Goal: Obtain resource: Obtain resource

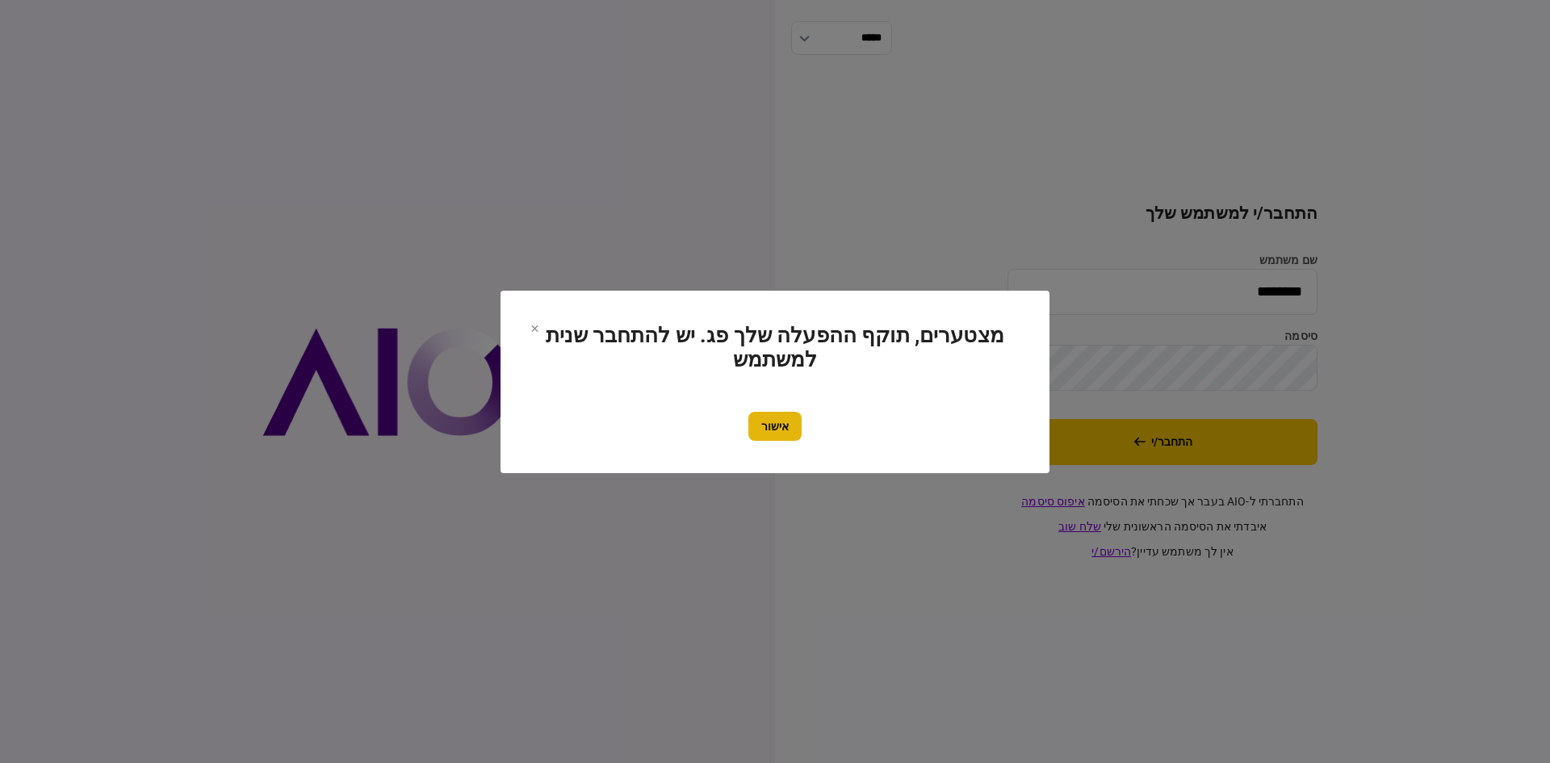
click at [768, 429] on button "אישור" at bounding box center [774, 426] width 53 height 29
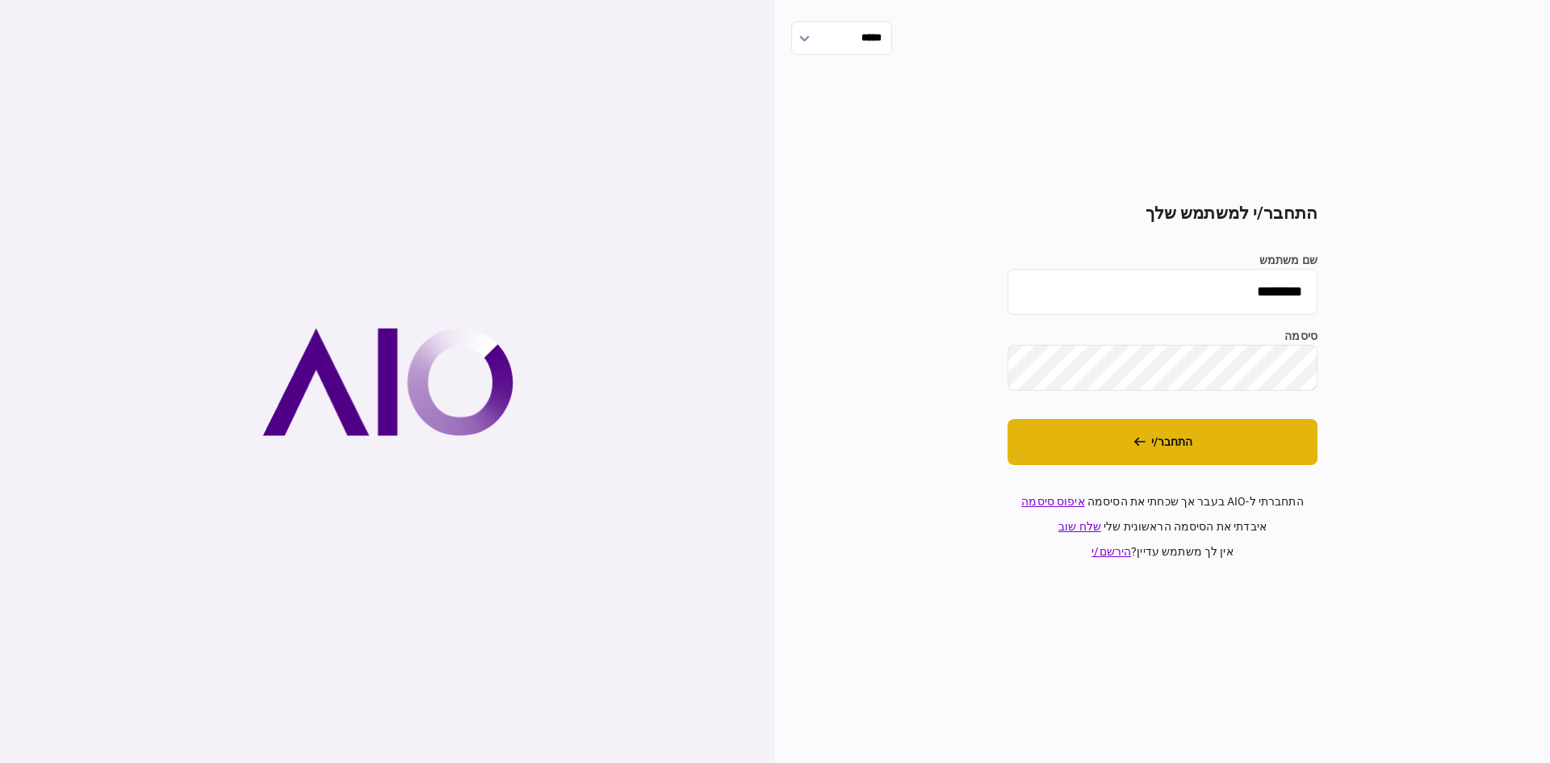
click at [1117, 439] on button "התחבר/י" at bounding box center [1162, 442] width 310 height 46
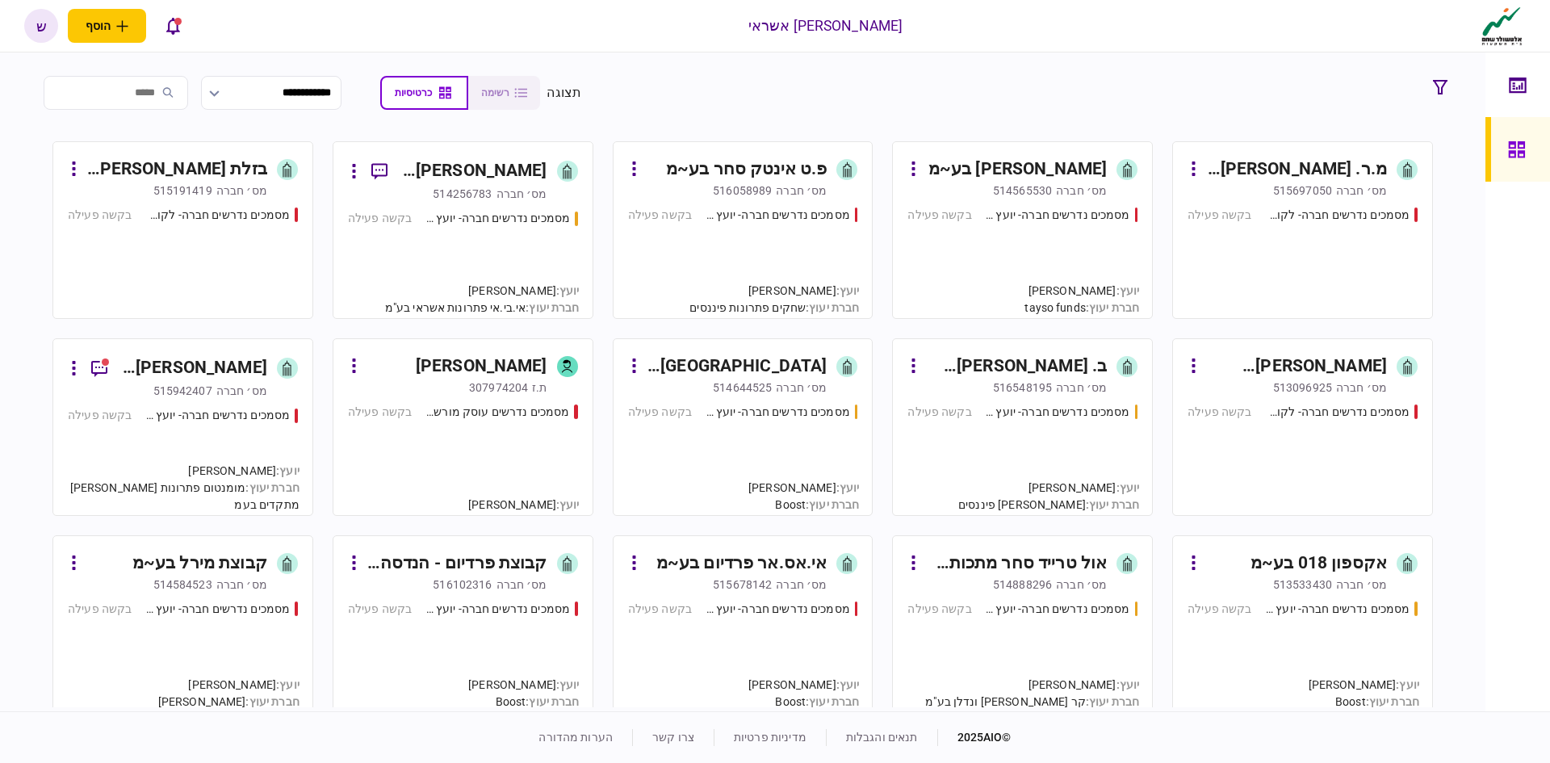
click at [1052, 165] on div "[PERSON_NAME] בע~מ" at bounding box center [1017, 170] width 178 height 26
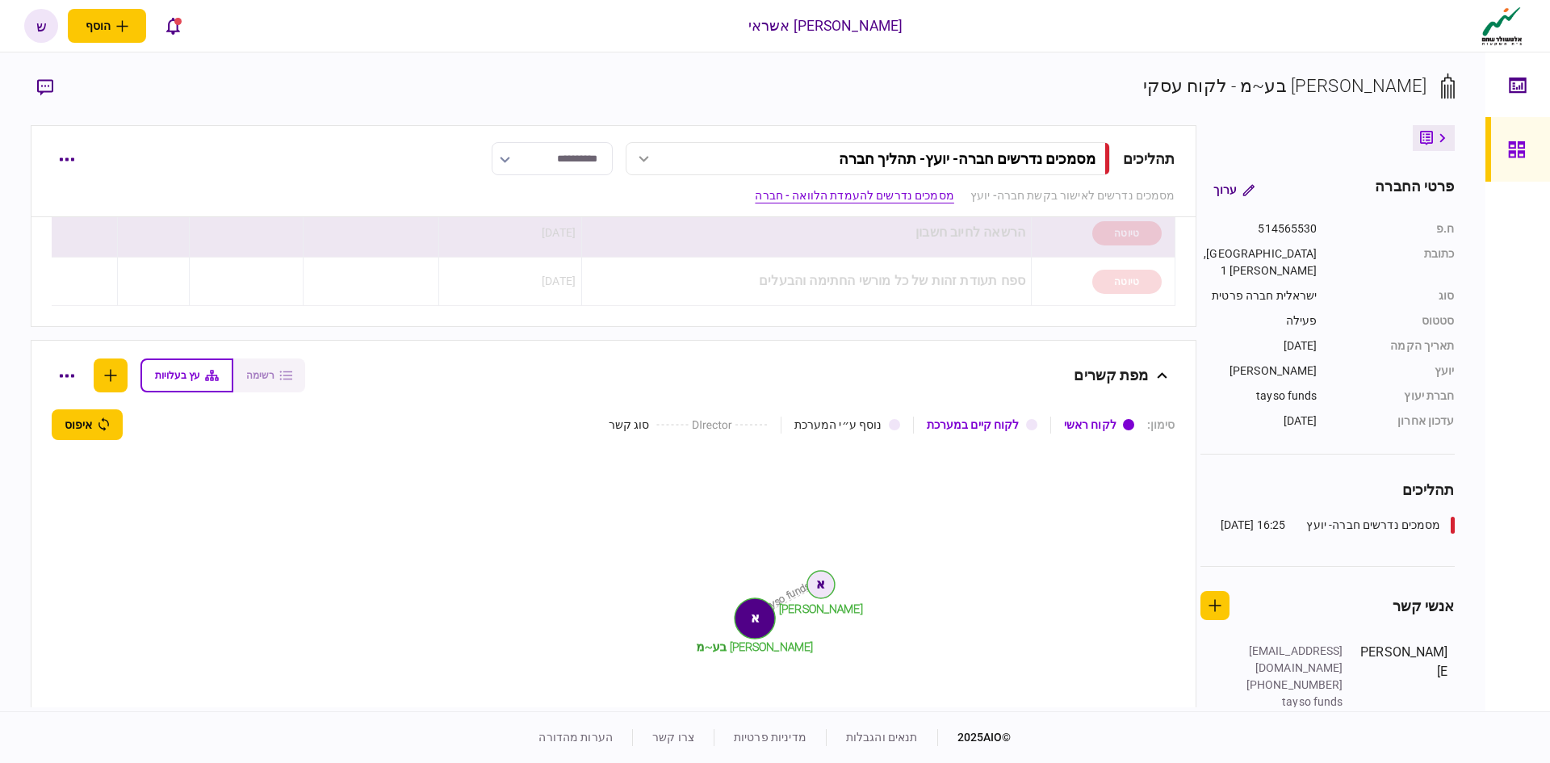
scroll to position [1142, 0]
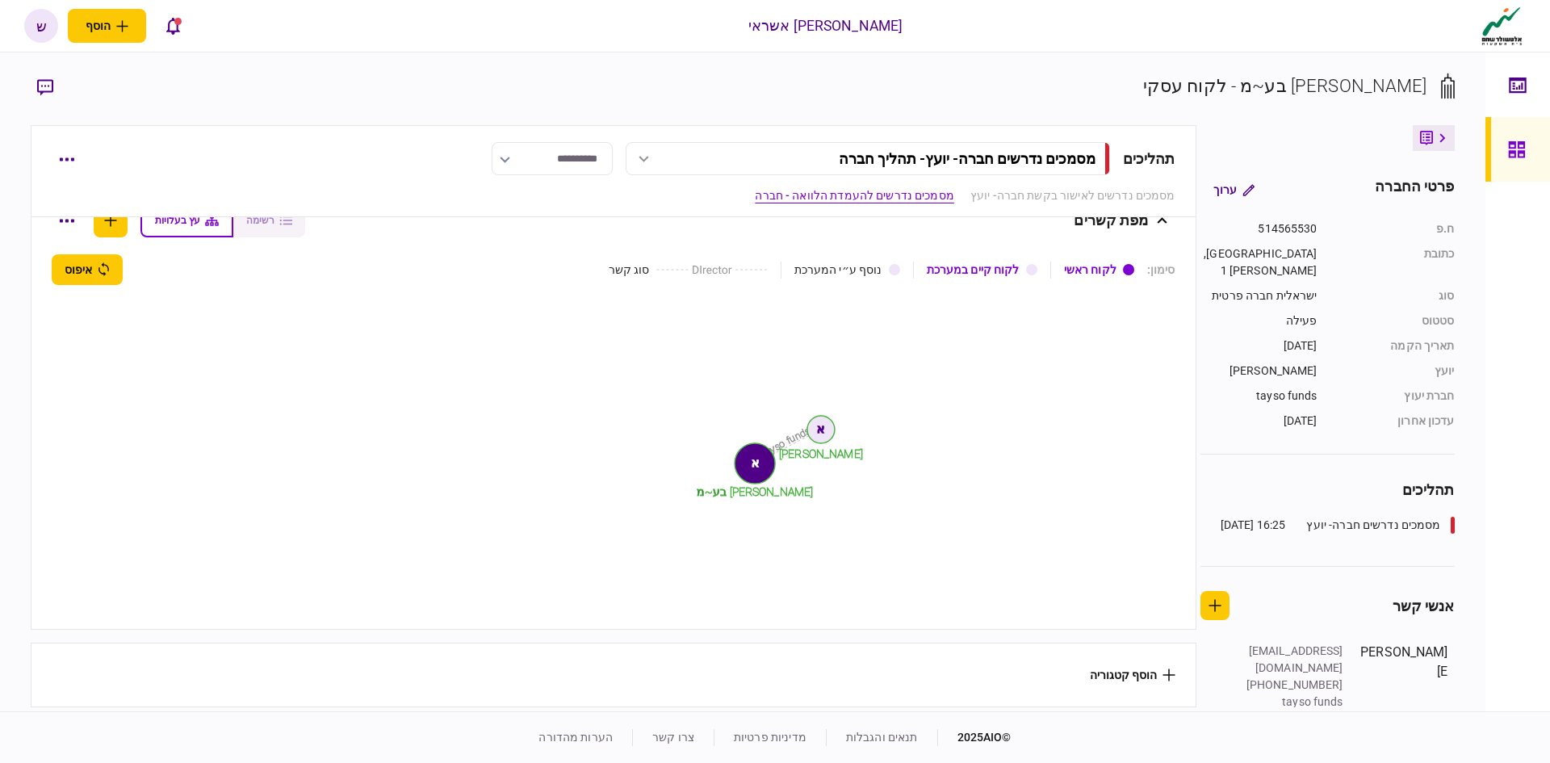
click at [885, 189] on link "מסמכים נדרשים להעמדת הלוואה - חברה" at bounding box center [854, 195] width 199 height 17
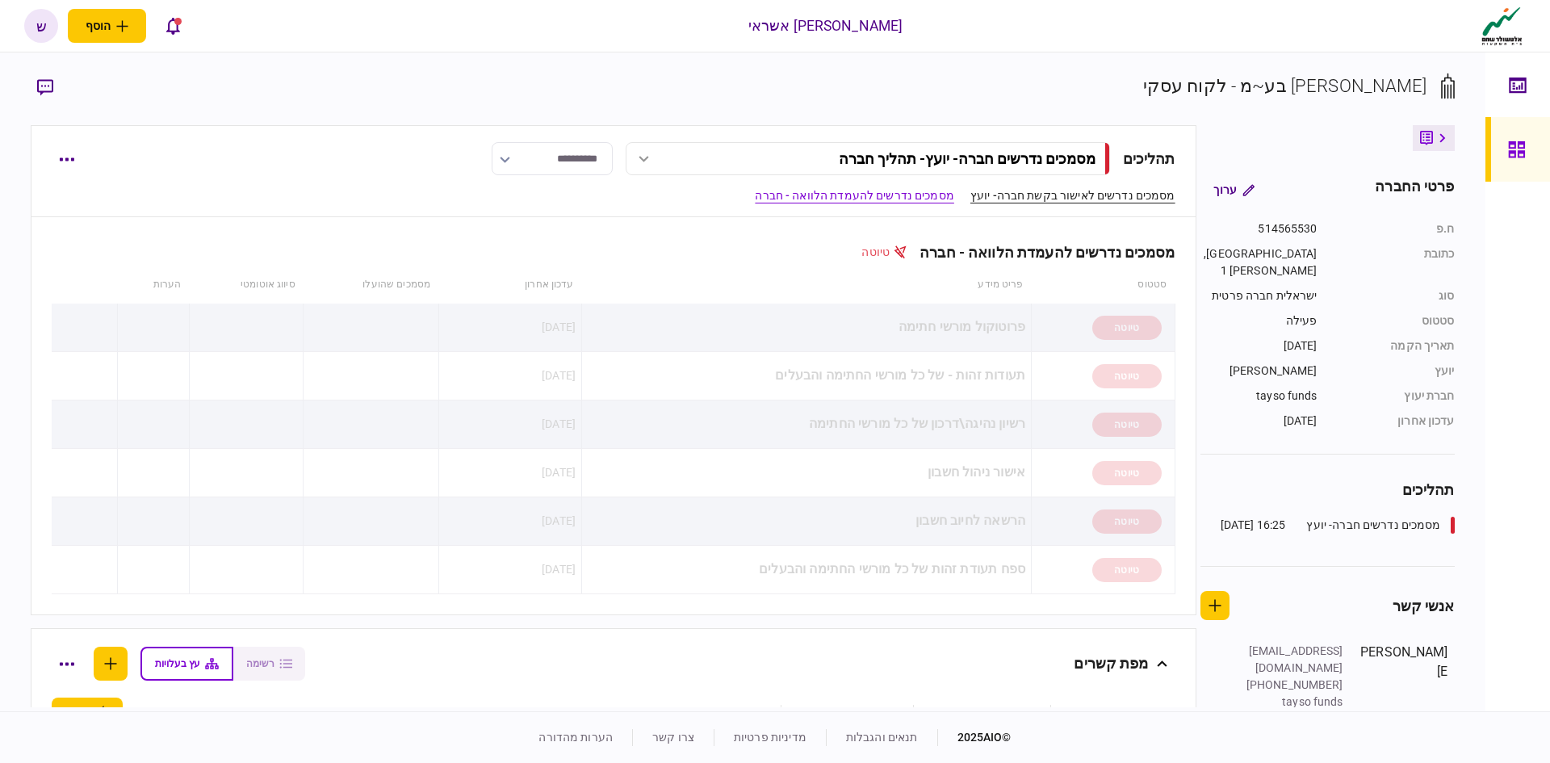
click at [999, 195] on link "מסמכים נדרשים לאישור בקשת חברה- יועץ" at bounding box center [1072, 195] width 205 height 17
